Goal: Task Accomplishment & Management: Complete application form

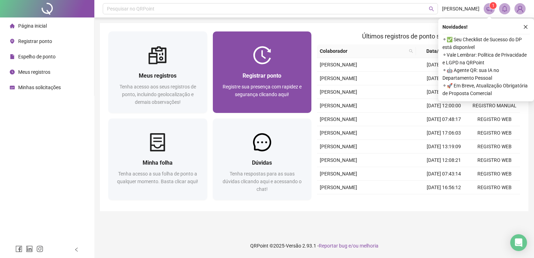
click at [273, 78] on span "Registrar ponto" at bounding box center [262, 75] width 39 height 7
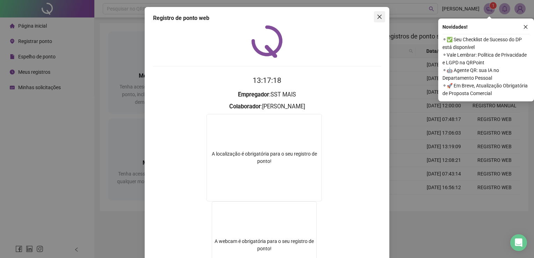
click at [377, 19] on icon "close" at bounding box center [380, 17] width 6 height 6
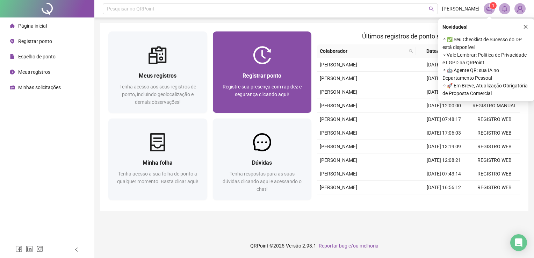
click at [257, 72] on span "Registrar ponto" at bounding box center [262, 75] width 39 height 7
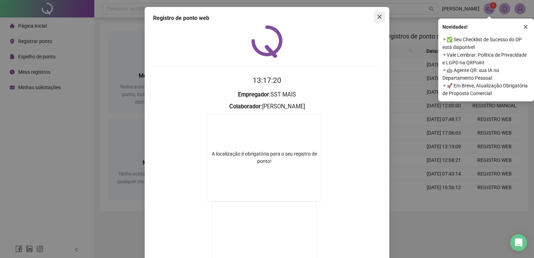
click at [374, 19] on span "Close" at bounding box center [379, 17] width 11 height 6
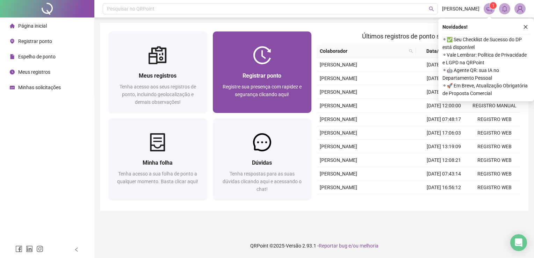
click at [242, 71] on div "Registrar ponto" at bounding box center [262, 75] width 82 height 9
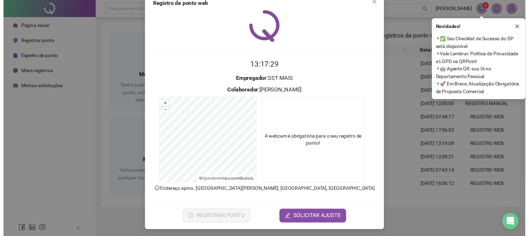
scroll to position [16, 0]
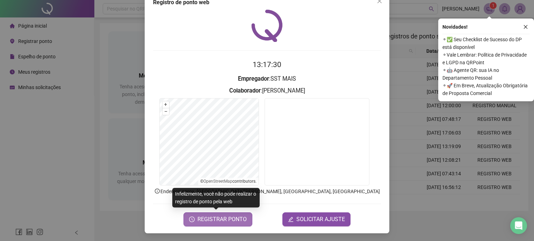
click at [218, 222] on span "REGISTRAR PONTO" at bounding box center [222, 219] width 49 height 8
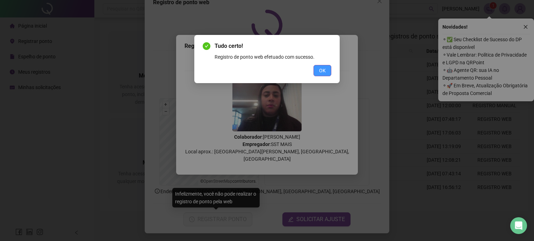
click at [326, 66] on button "OK" at bounding box center [323, 70] width 18 height 11
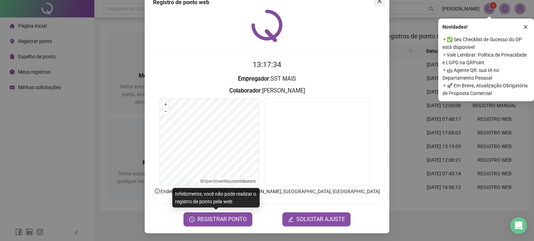
click at [379, 2] on icon "close" at bounding box center [380, 1] width 6 height 6
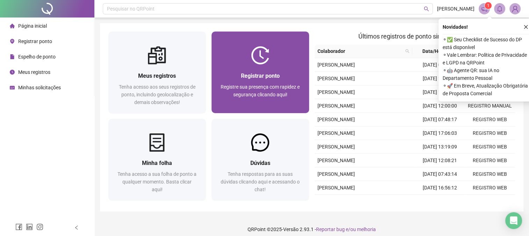
click at [277, 74] on span "Registrar ponto" at bounding box center [260, 75] width 39 height 7
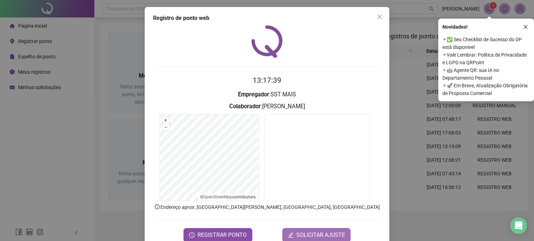
click at [310, 237] on span "SOLICITAR AJUSTE" at bounding box center [320, 235] width 49 height 8
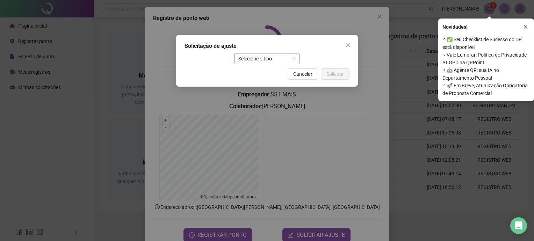
click at [255, 58] on span "Selecione o tipo" at bounding box center [267, 58] width 58 height 10
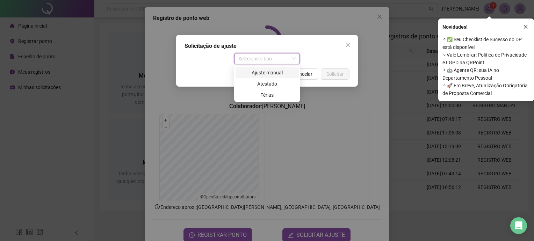
click at [259, 73] on div "Ajuste manual" at bounding box center [267, 73] width 55 height 8
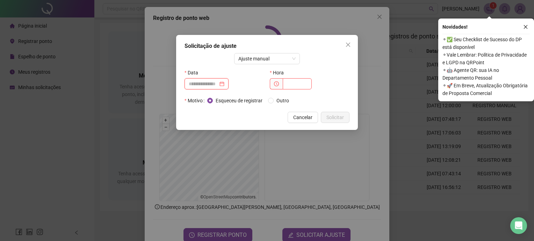
click at [218, 83] on input at bounding box center [203, 84] width 29 height 8
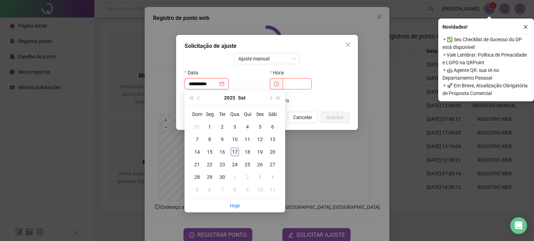
type input "**********"
click at [232, 155] on div "17" at bounding box center [235, 152] width 8 height 8
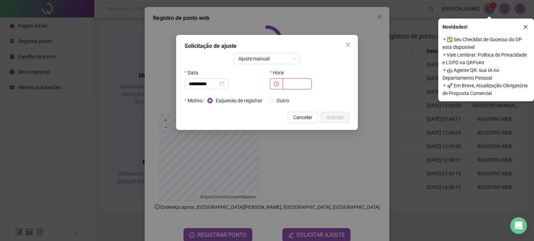
click at [294, 84] on input "text" at bounding box center [297, 83] width 29 height 11
type input "*****"
click at [331, 116] on span "Solicitar" at bounding box center [335, 118] width 17 height 8
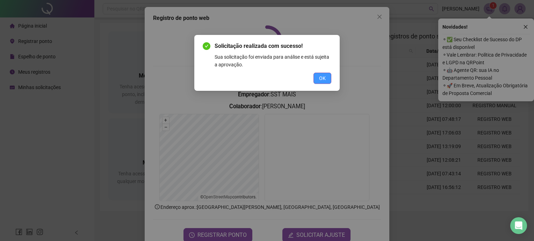
click at [324, 77] on span "OK" at bounding box center [322, 78] width 7 height 8
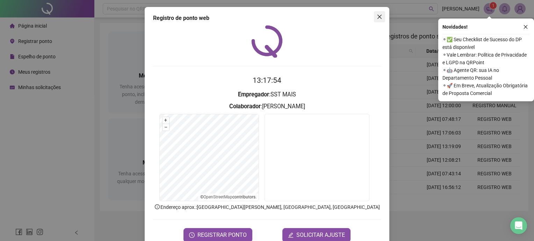
click at [380, 16] on span "Close" at bounding box center [379, 17] width 11 height 6
